Goal: Use online tool/utility: Utilize a website feature to perform a specific function

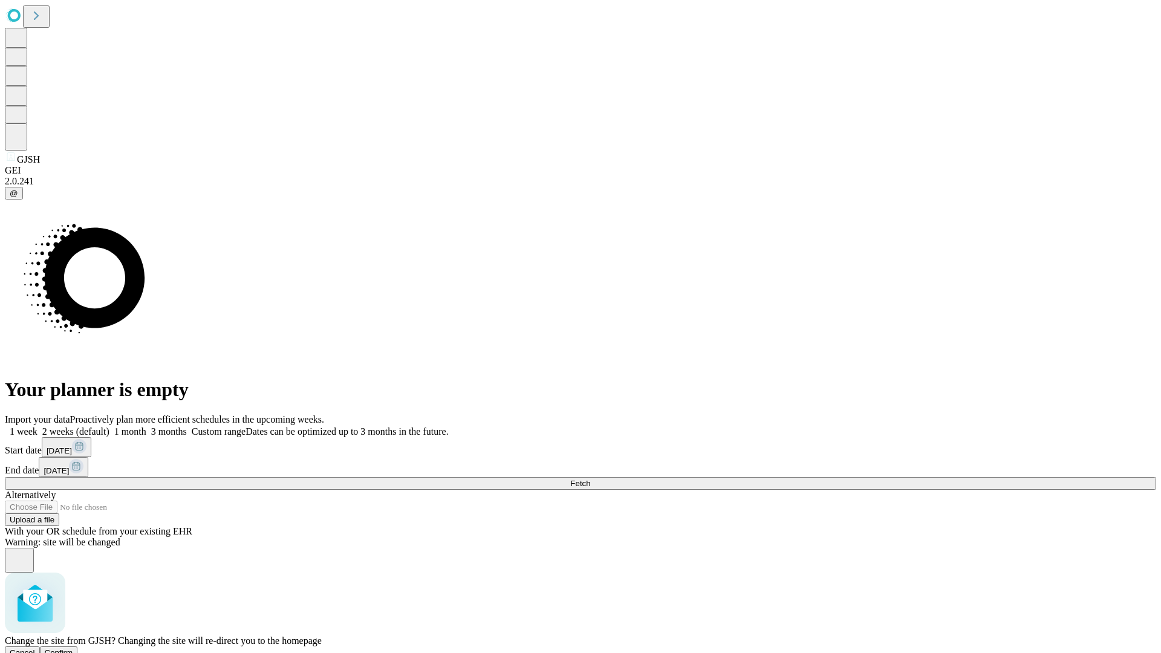
click at [73, 648] on span "Confirm" at bounding box center [59, 652] width 28 height 9
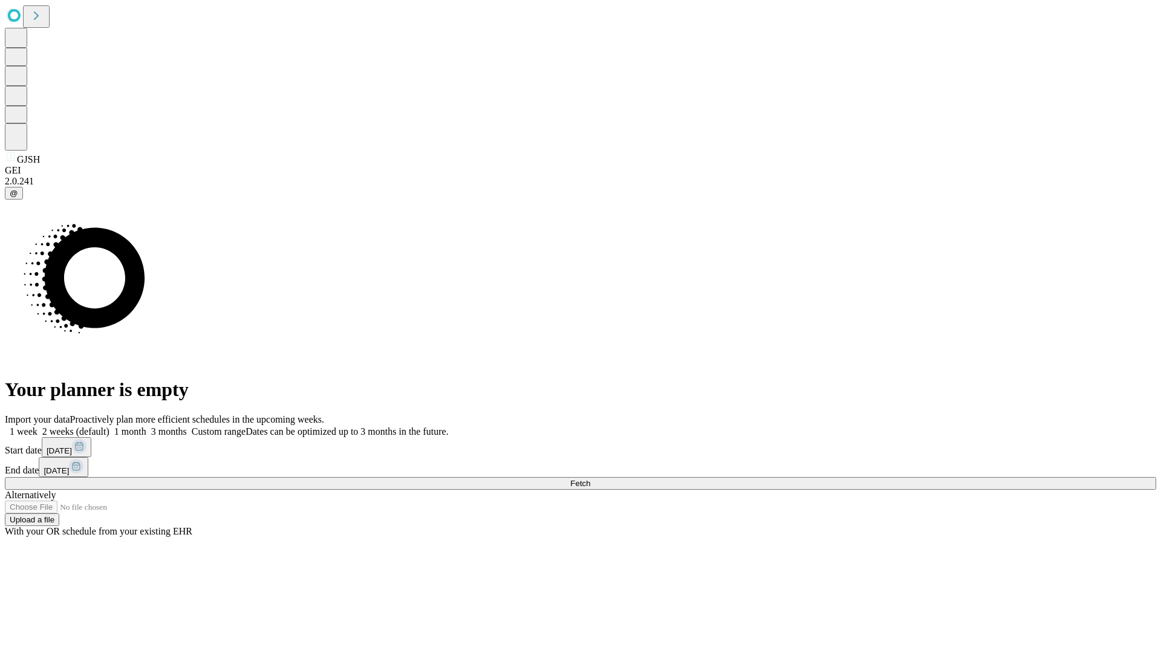
click at [109, 426] on label "2 weeks (default)" at bounding box center [73, 431] width 72 height 10
click at [590, 479] on span "Fetch" at bounding box center [580, 483] width 20 height 9
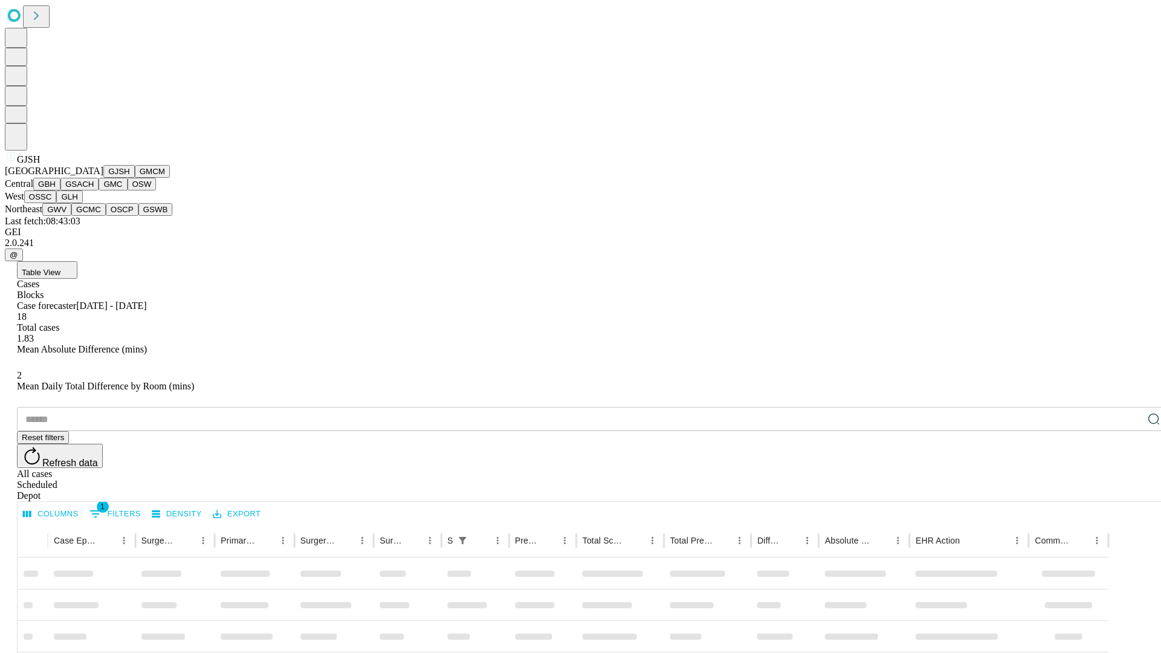
click at [135, 178] on button "GMCM" at bounding box center [152, 171] width 35 height 13
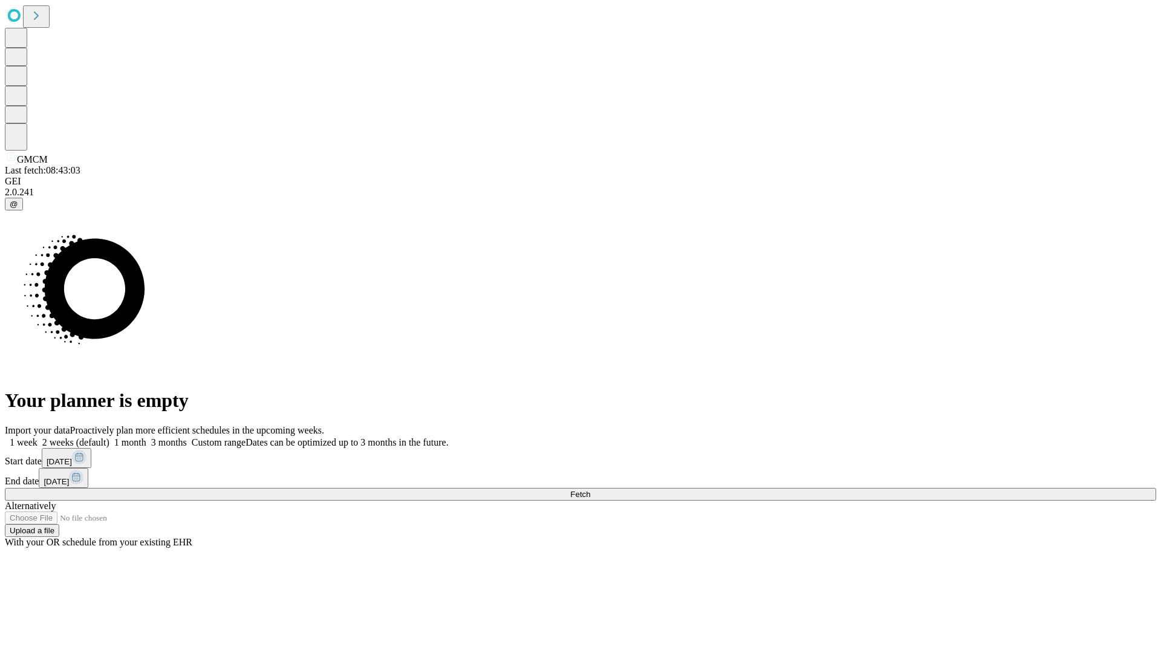
click at [109, 437] on label "2 weeks (default)" at bounding box center [73, 442] width 72 height 10
click at [590, 490] on span "Fetch" at bounding box center [580, 494] width 20 height 9
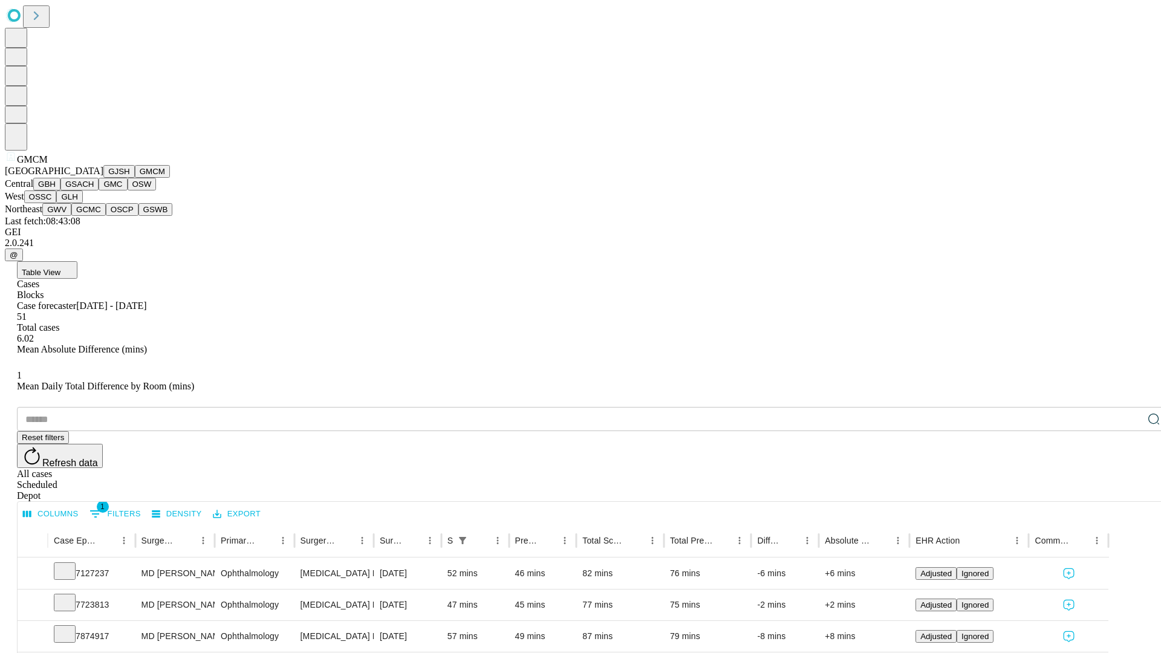
click at [60, 190] on button "GBH" at bounding box center [46, 184] width 27 height 13
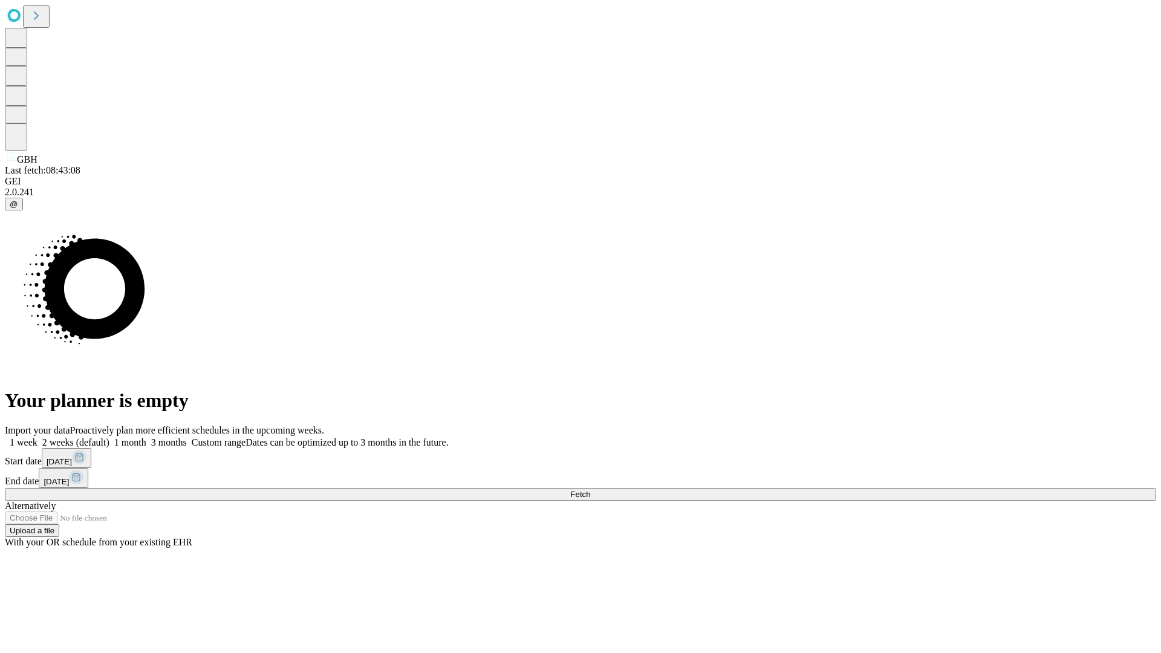
click at [109, 437] on label "2 weeks (default)" at bounding box center [73, 442] width 72 height 10
click at [590, 490] on span "Fetch" at bounding box center [580, 494] width 20 height 9
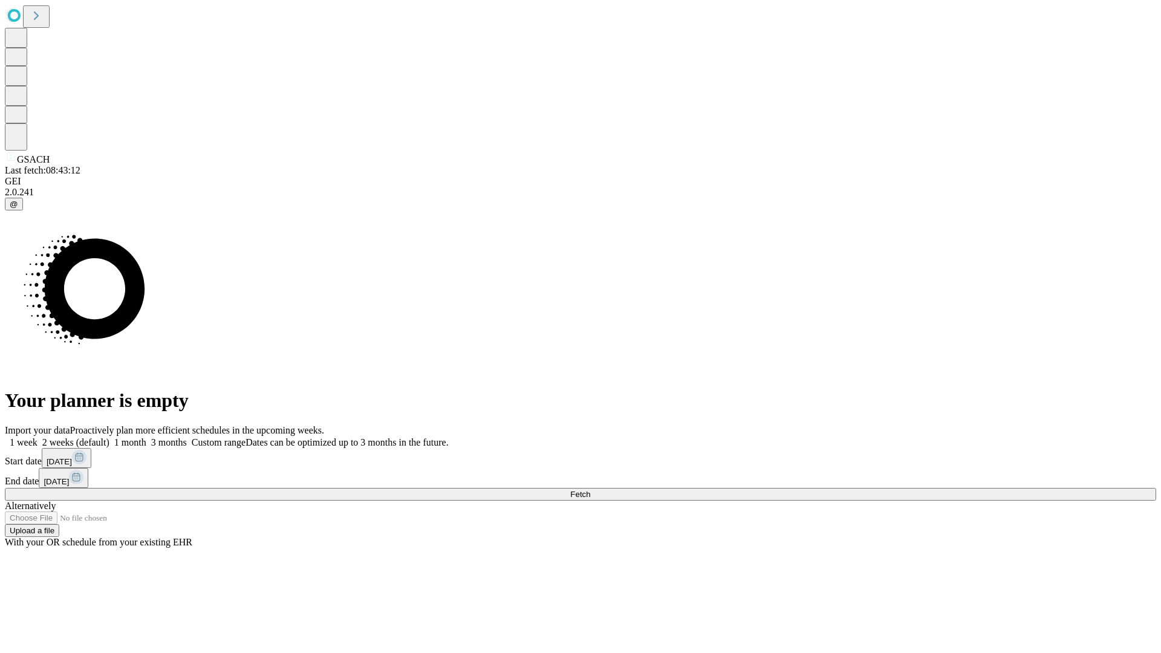
click at [109, 437] on label "2 weeks (default)" at bounding box center [73, 442] width 72 height 10
click at [590, 490] on span "Fetch" at bounding box center [580, 494] width 20 height 9
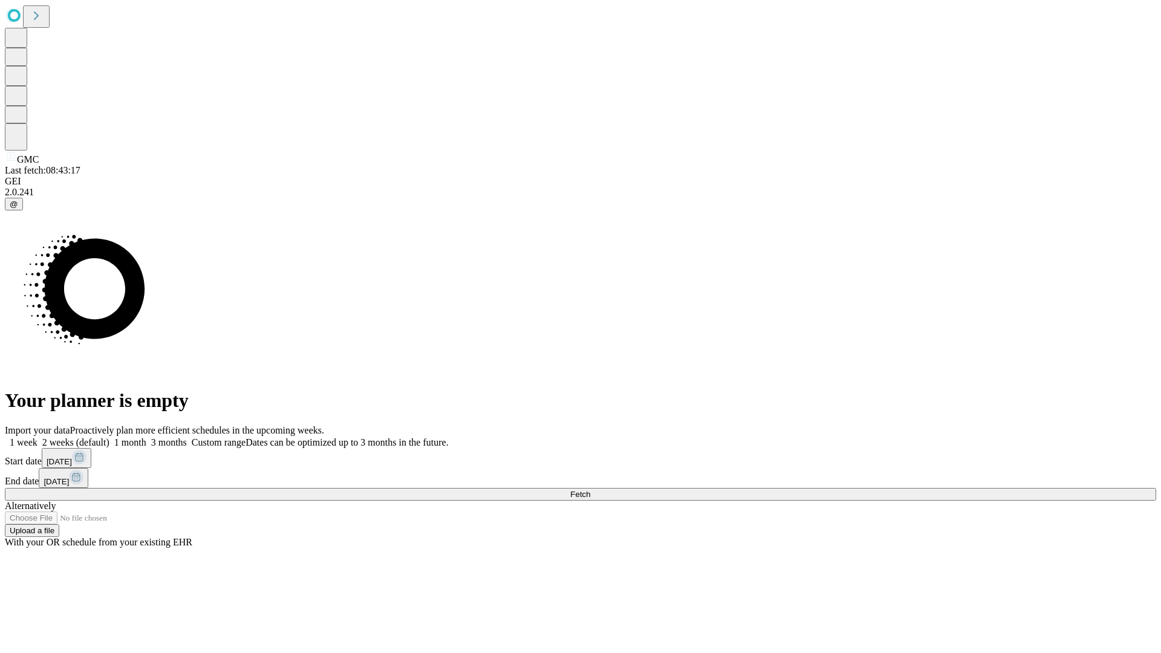
click at [109, 437] on label "2 weeks (default)" at bounding box center [73, 442] width 72 height 10
click at [590, 490] on span "Fetch" at bounding box center [580, 494] width 20 height 9
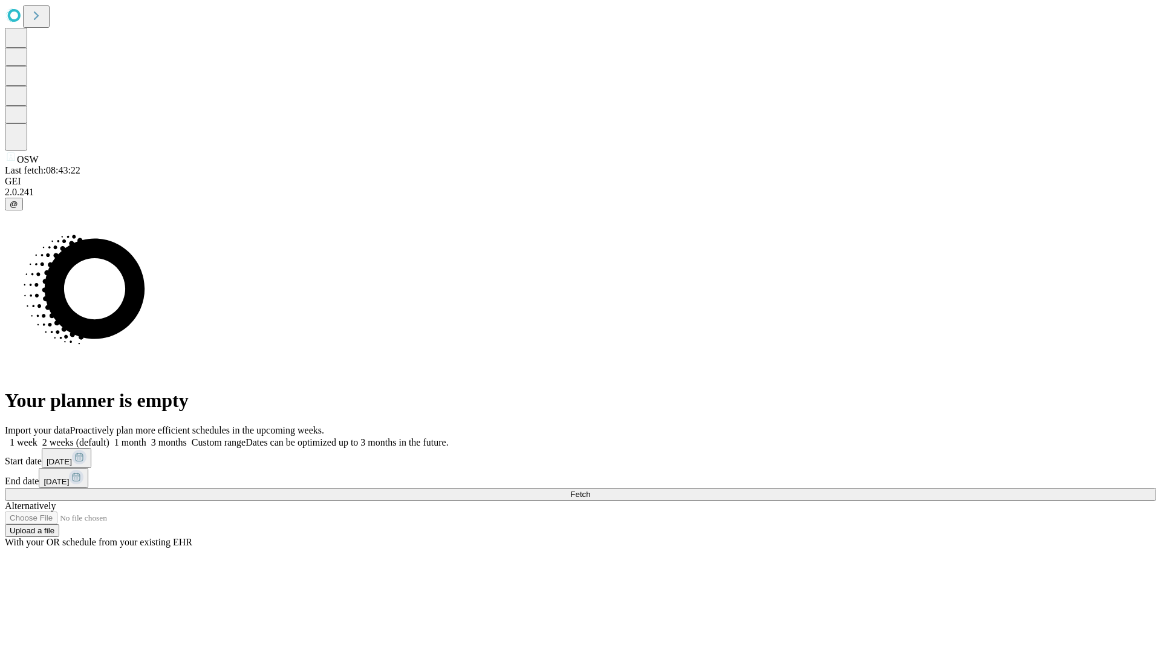
click at [590, 490] on span "Fetch" at bounding box center [580, 494] width 20 height 9
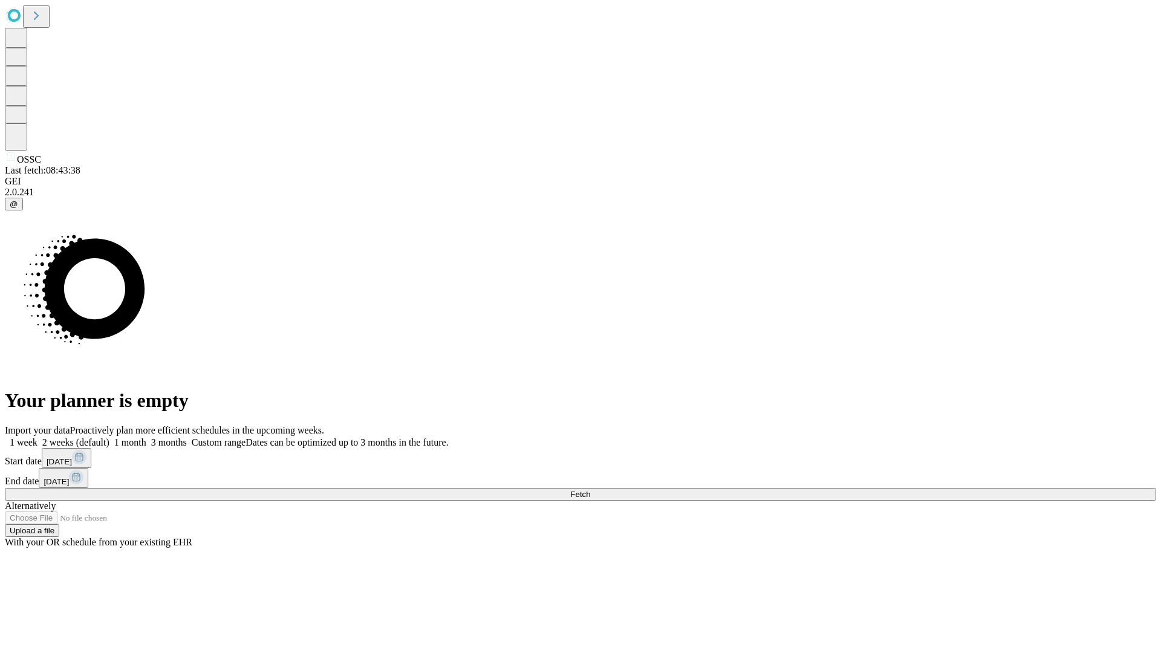
click at [590, 490] on span "Fetch" at bounding box center [580, 494] width 20 height 9
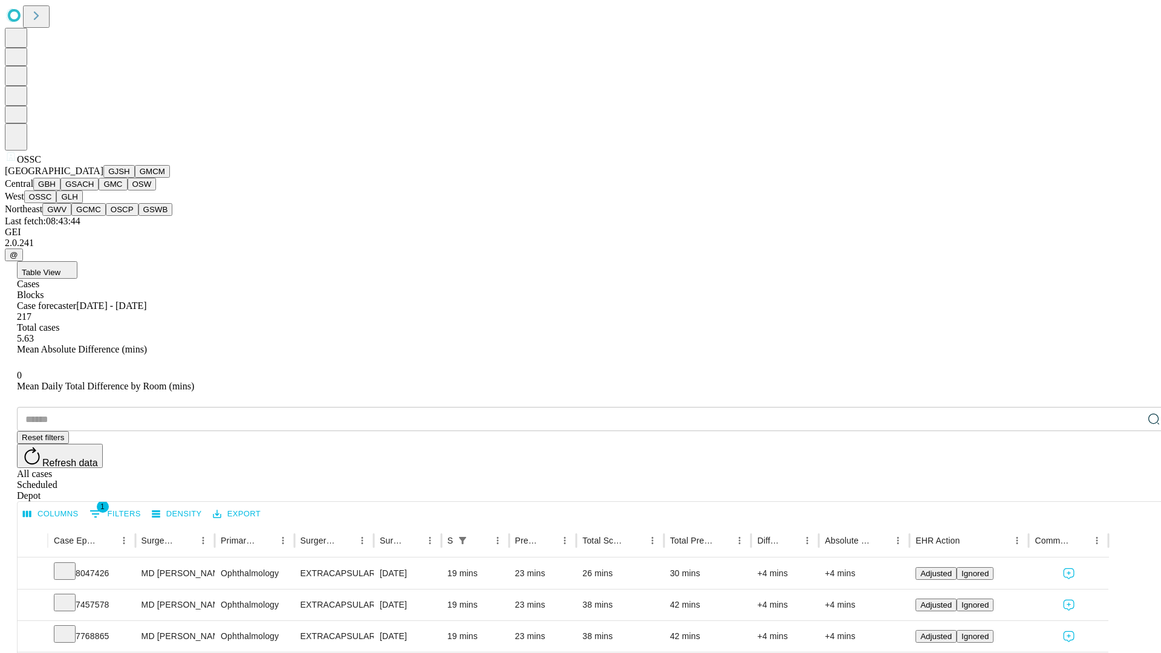
click at [82, 203] on button "GLH" at bounding box center [69, 196] width 26 height 13
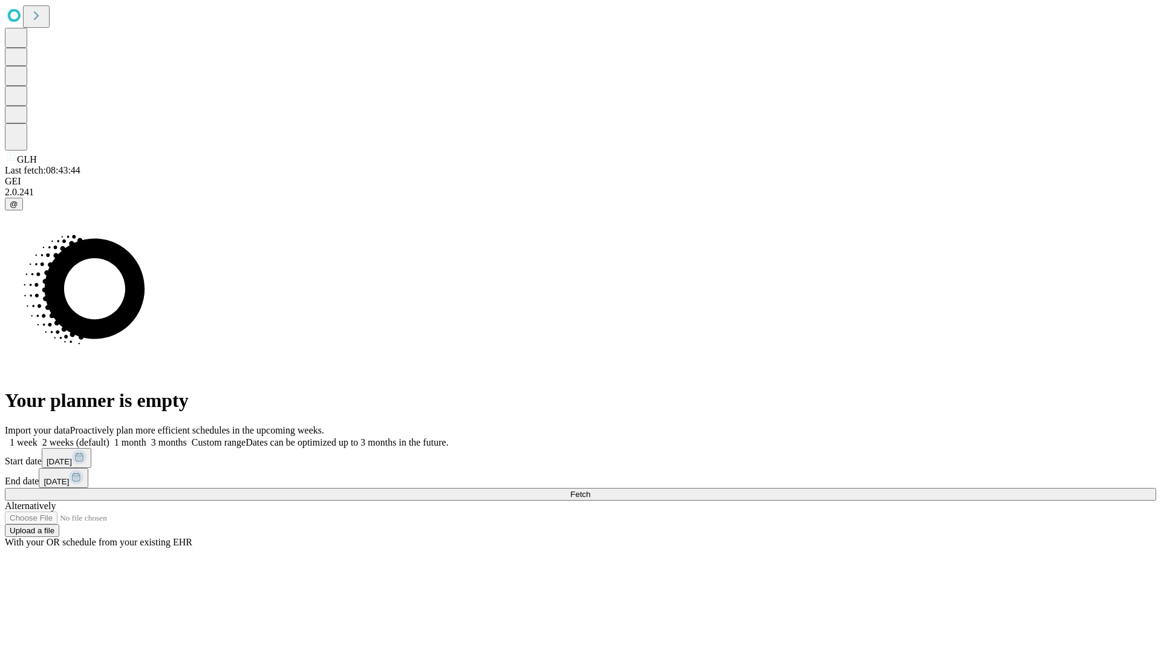
click at [109, 437] on label "2 weeks (default)" at bounding box center [73, 442] width 72 height 10
click at [590, 490] on span "Fetch" at bounding box center [580, 494] width 20 height 9
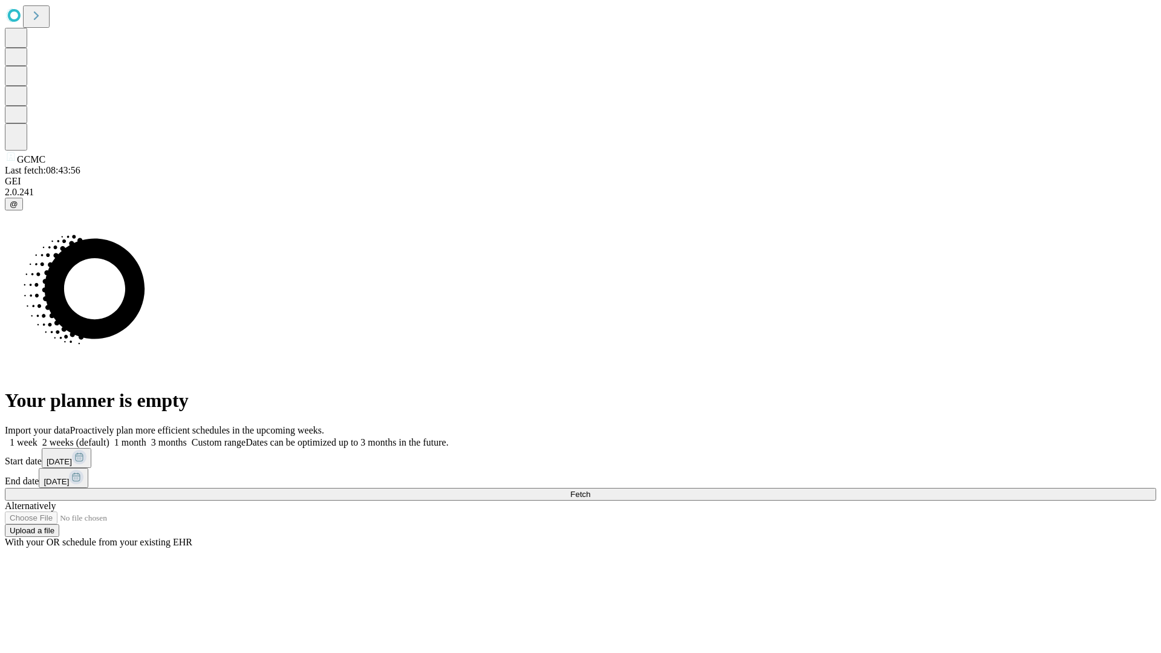
click at [109, 437] on label "2 weeks (default)" at bounding box center [73, 442] width 72 height 10
click at [590, 490] on span "Fetch" at bounding box center [580, 494] width 20 height 9
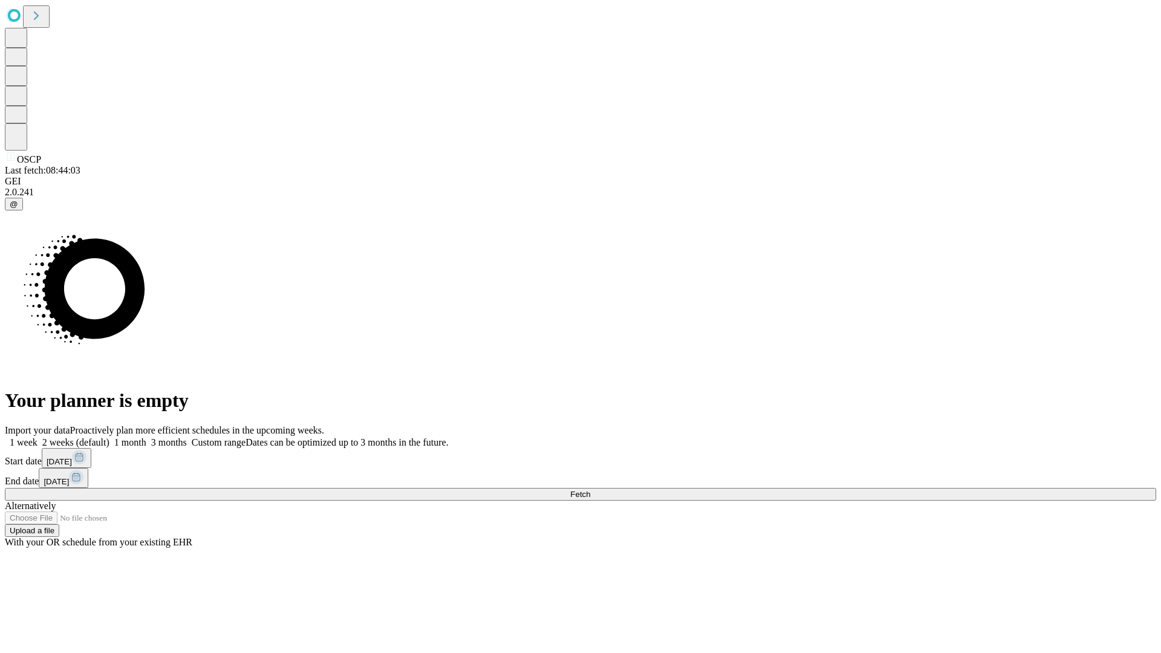
click at [109, 437] on label "2 weeks (default)" at bounding box center [73, 442] width 72 height 10
click at [590, 490] on span "Fetch" at bounding box center [580, 494] width 20 height 9
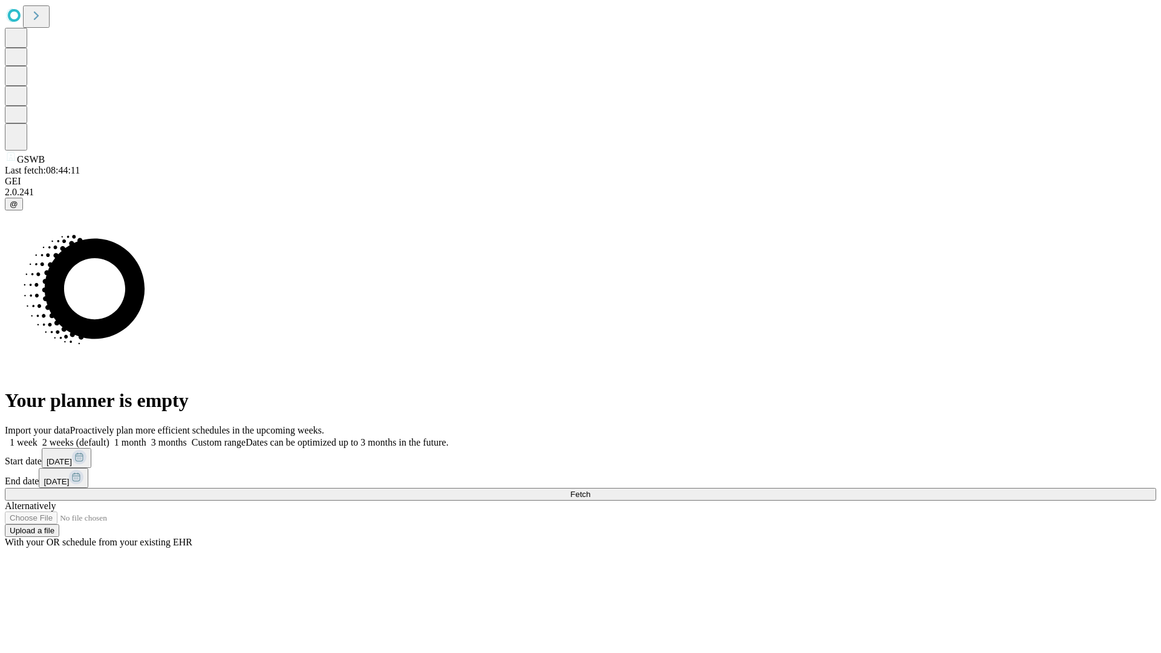
click at [109, 437] on label "2 weeks (default)" at bounding box center [73, 442] width 72 height 10
click at [590, 490] on span "Fetch" at bounding box center [580, 494] width 20 height 9
